Goal: Information Seeking & Learning: Learn about a topic

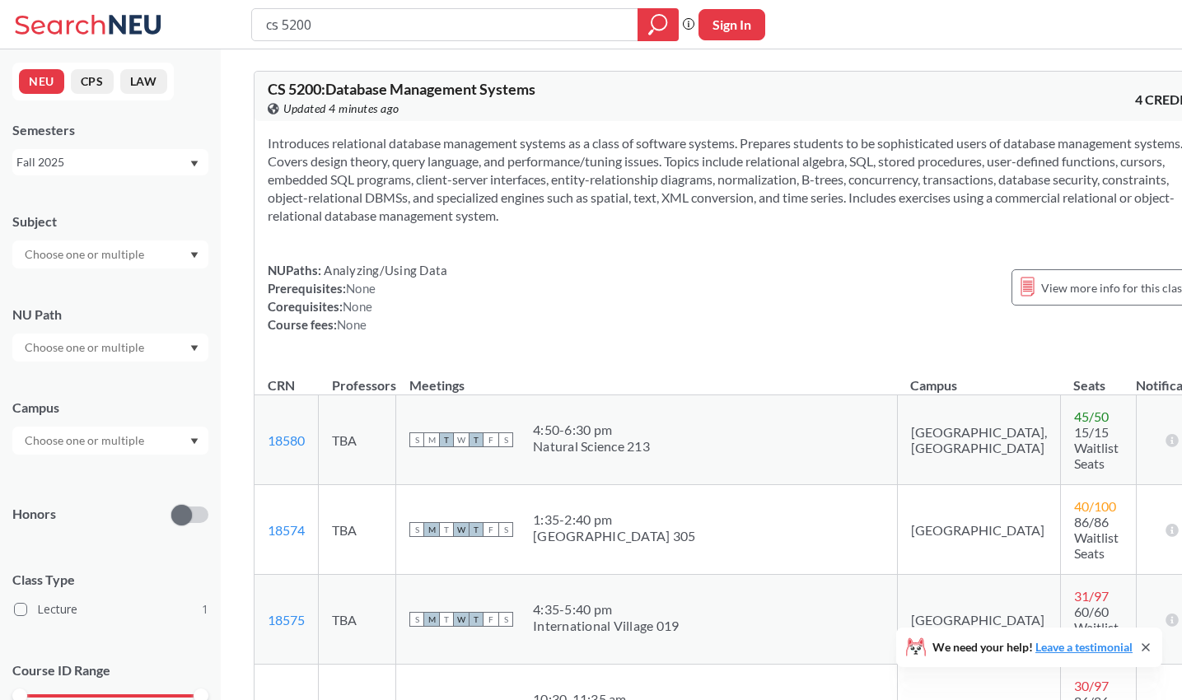
scroll to position [905, 0]
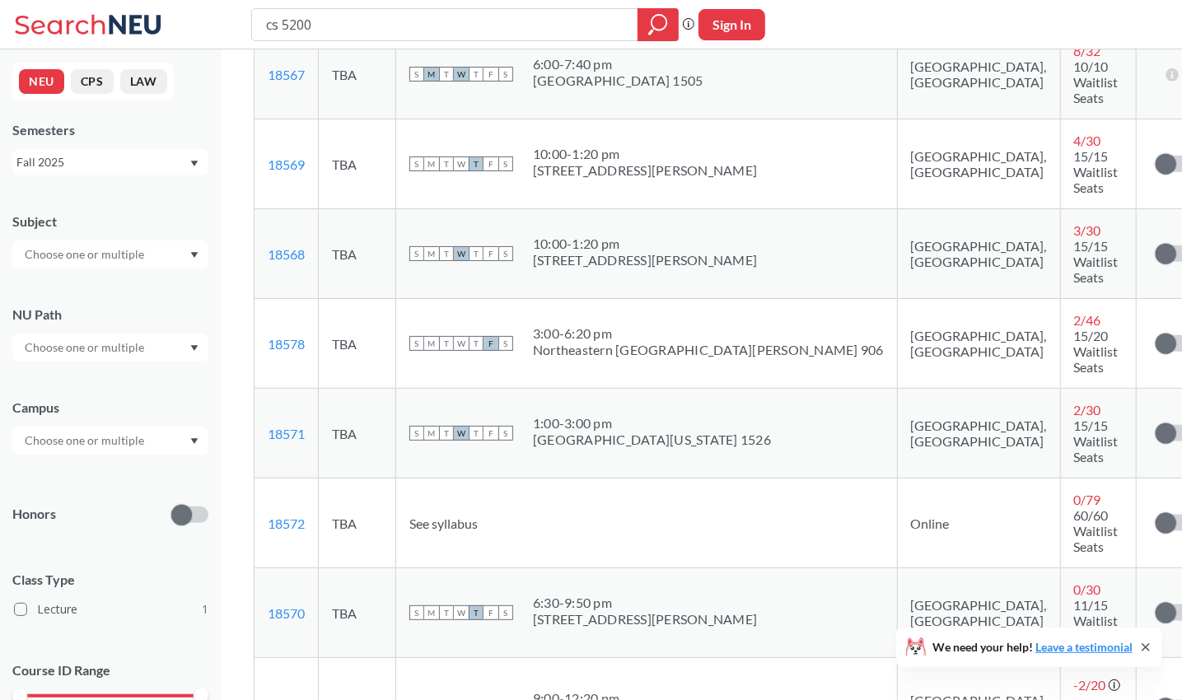
click at [409, 16] on input "cs 5200" at bounding box center [445, 25] width 362 height 28
type input "cs 5004"
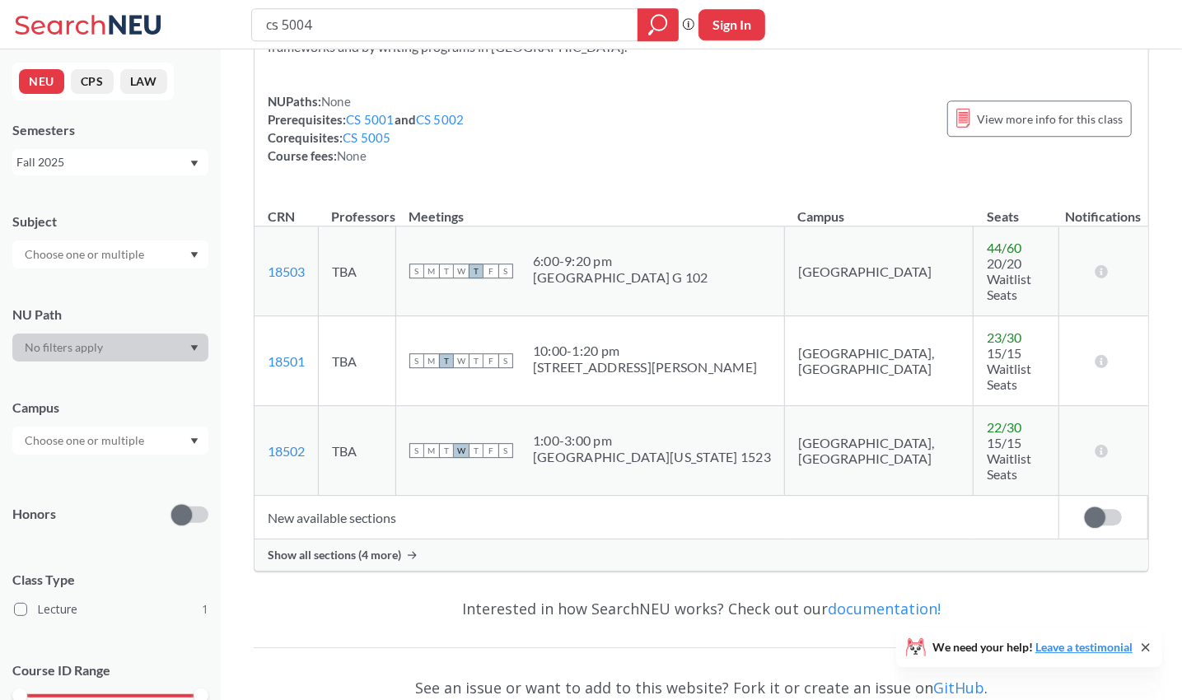
scroll to position [188, 0]
click at [388, 547] on span "Show all sections (4 more)" at bounding box center [334, 554] width 133 height 15
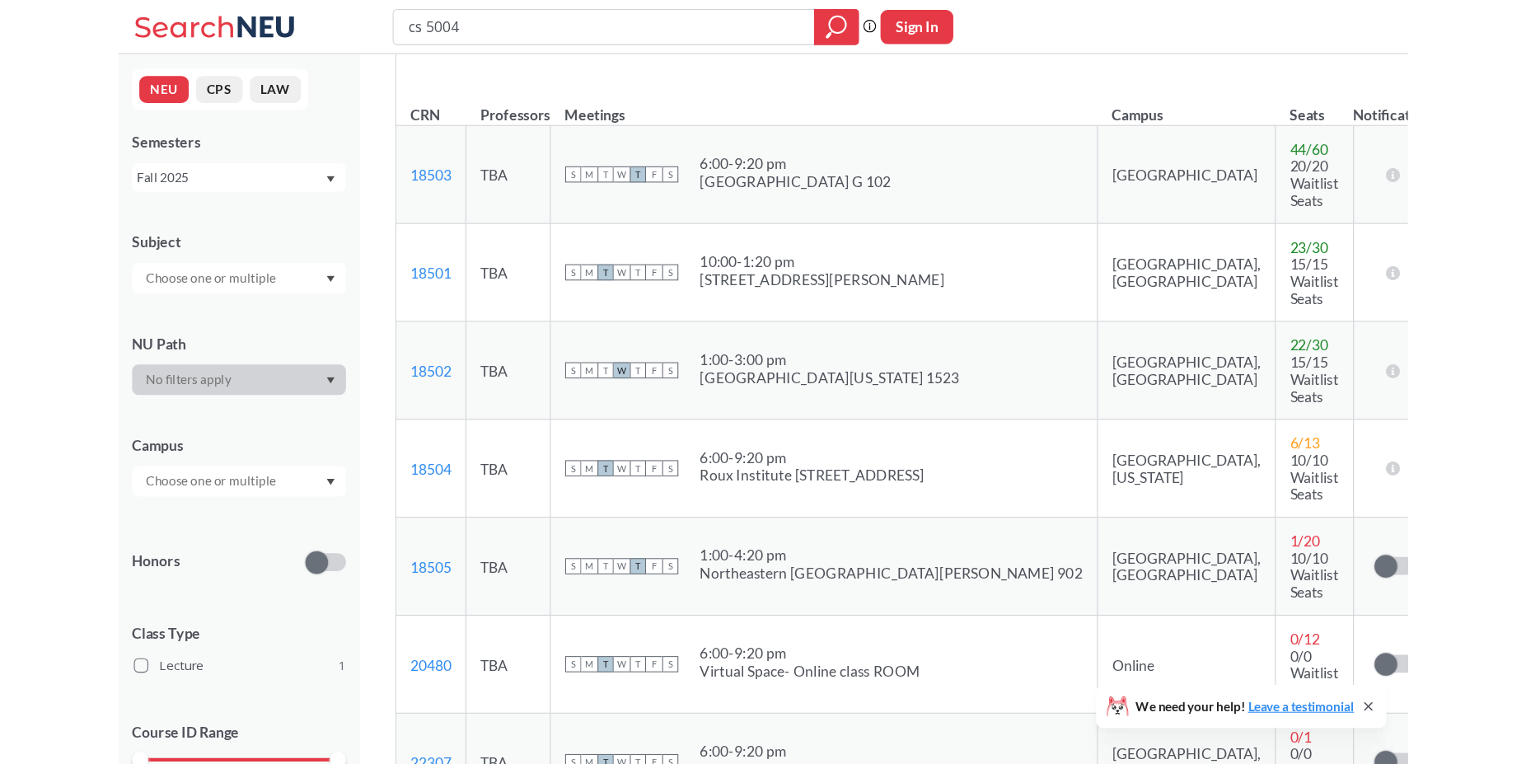
scroll to position [112, 0]
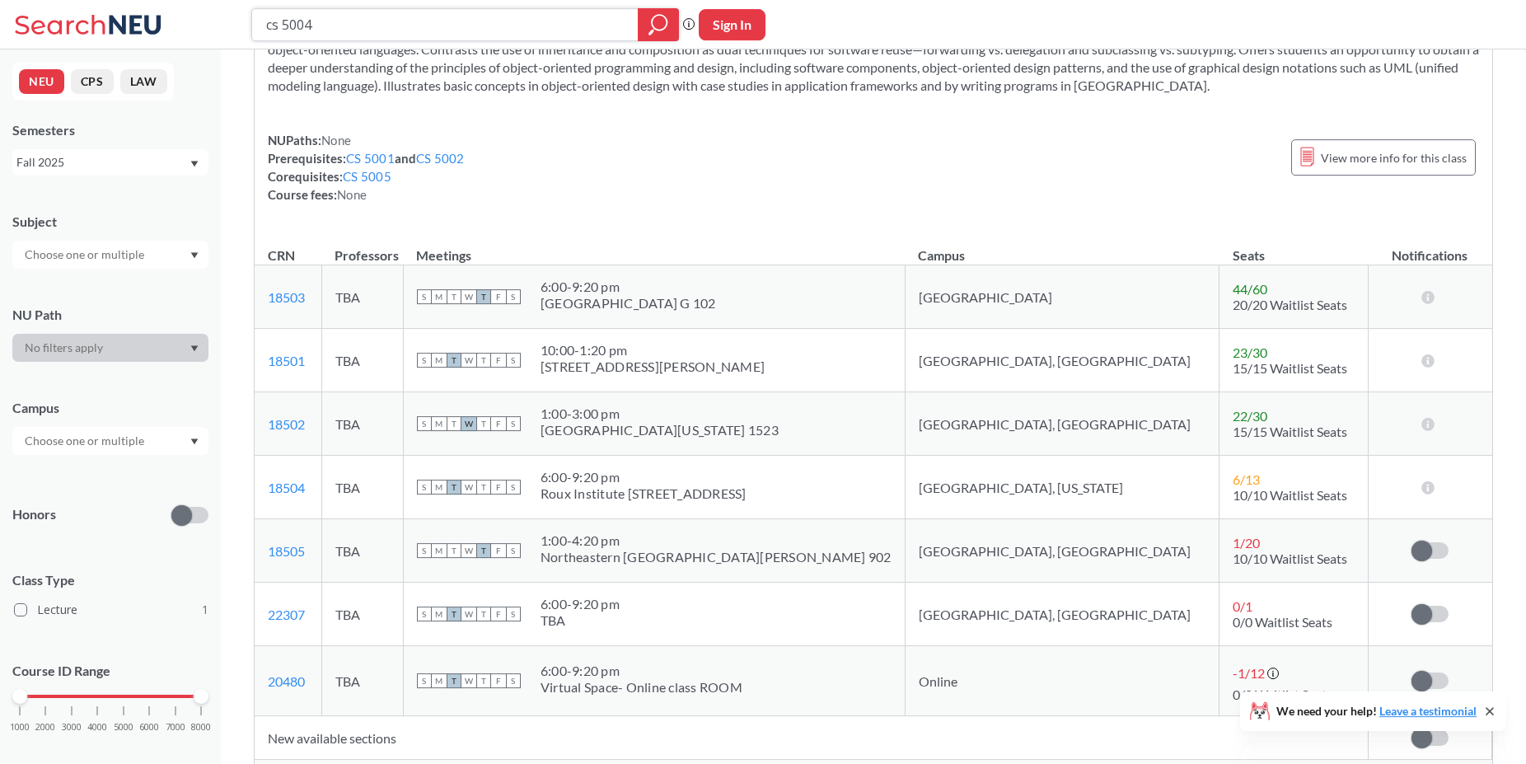
drag, startPoint x: 495, startPoint y: 23, endPoint x: 283, endPoint y: 16, distance: 212.7
click at [283, 16] on input "cs 5004" at bounding box center [445, 25] width 362 height 28
type input "cs 6220"
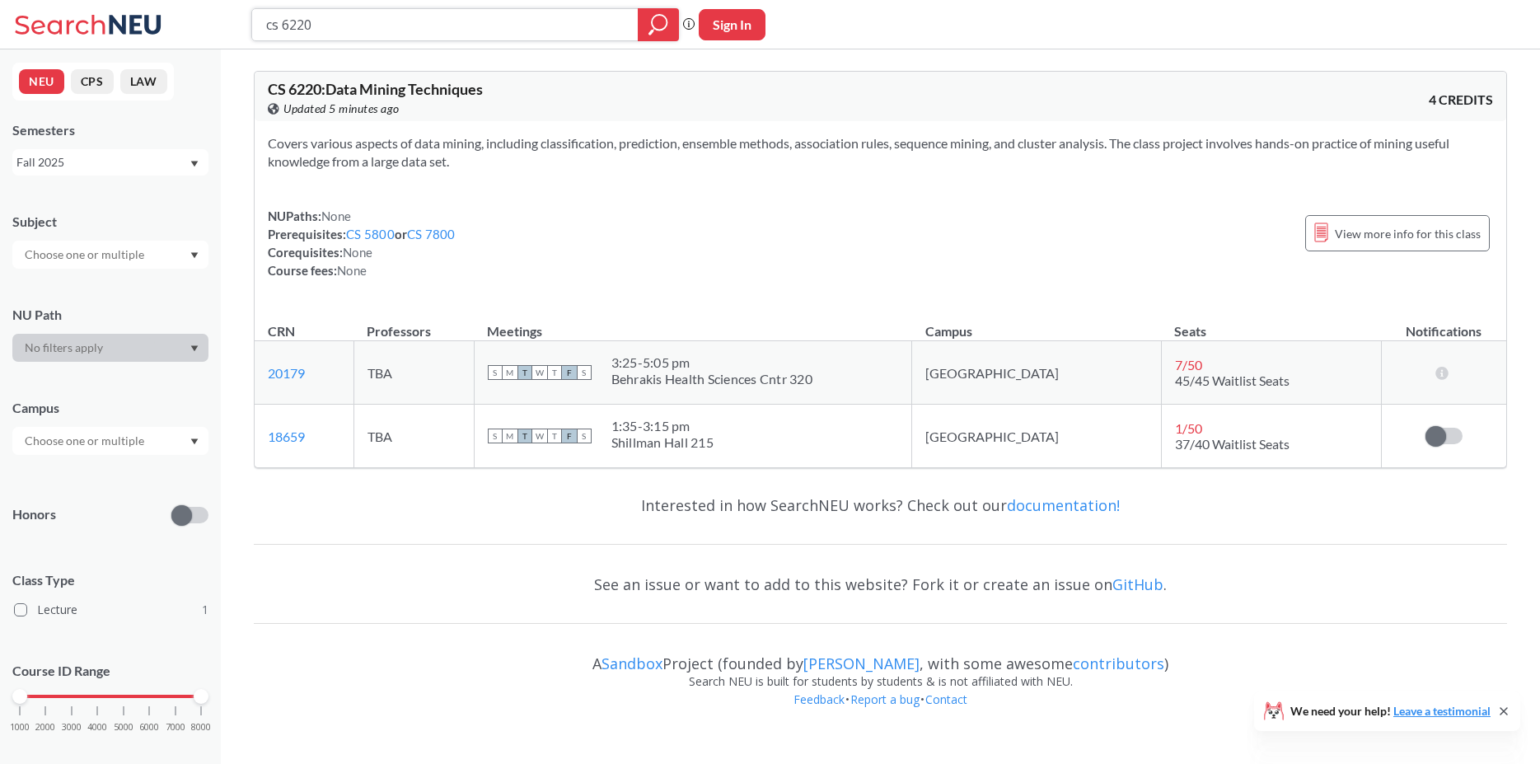
drag, startPoint x: 523, startPoint y: 21, endPoint x: 132, endPoint y: 46, distance: 392.2
click at [264, 39] on input "cs 6220" at bounding box center [445, 25] width 362 height 28
type input "web development"
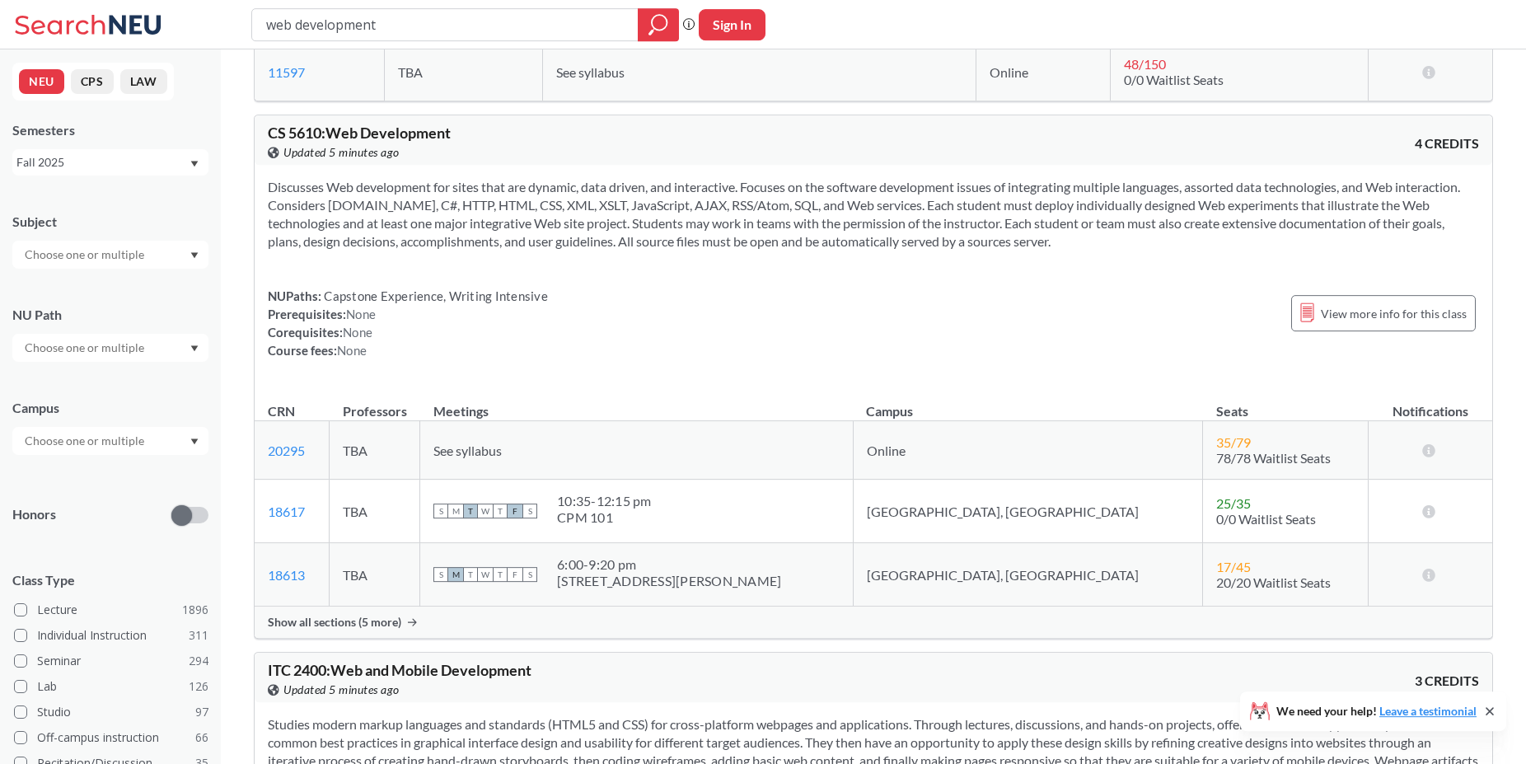
scroll to position [336, 0]
click at [412, 623] on icon at bounding box center [412, 620] width 9 height 8
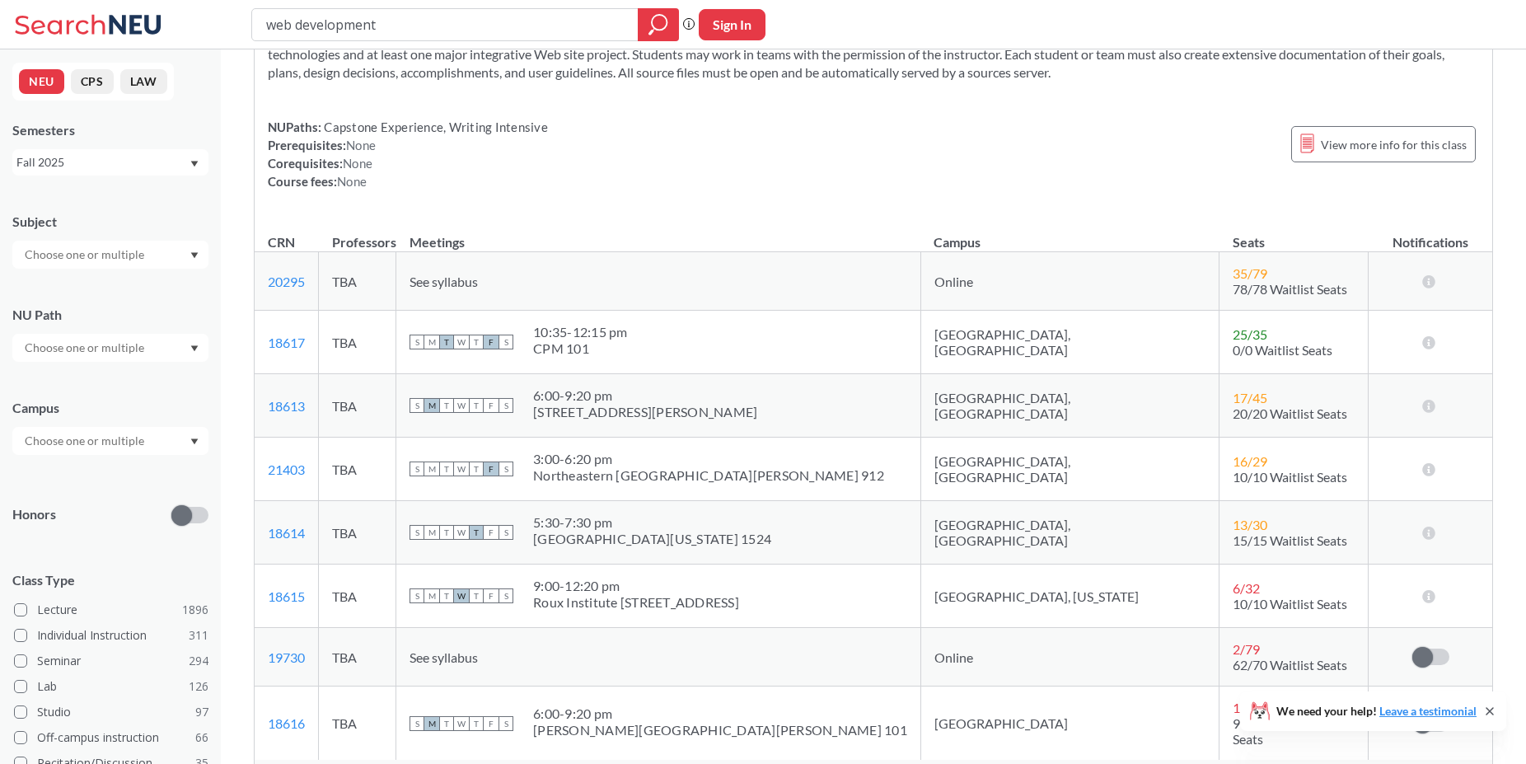
scroll to position [588, 0]
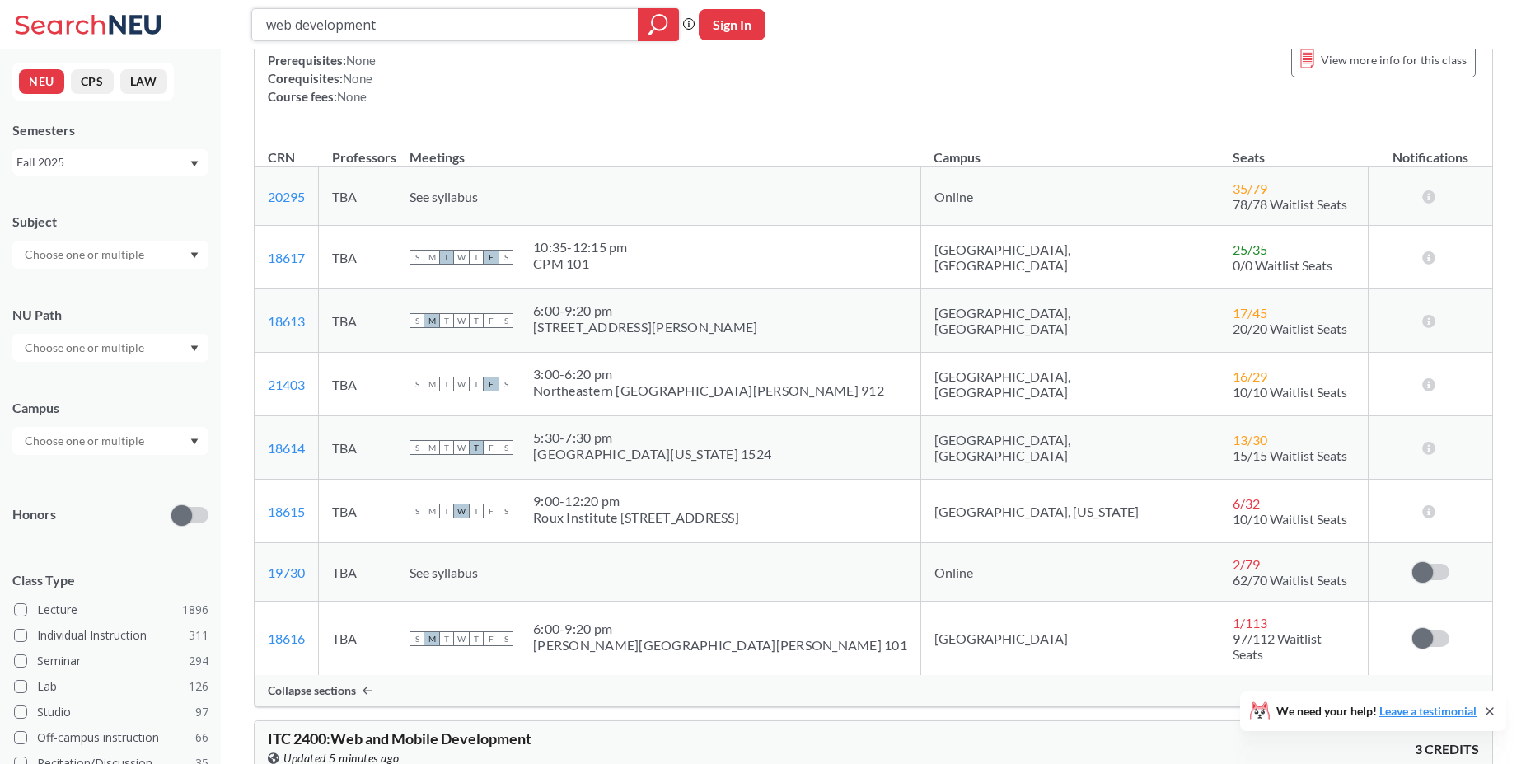
click at [404, 22] on input "web development" at bounding box center [445, 25] width 362 height 28
click at [287, 25] on input "web development" at bounding box center [445, 25] width 362 height 28
type input "mobile application development"
